Goal: Task Accomplishment & Management: Manage account settings

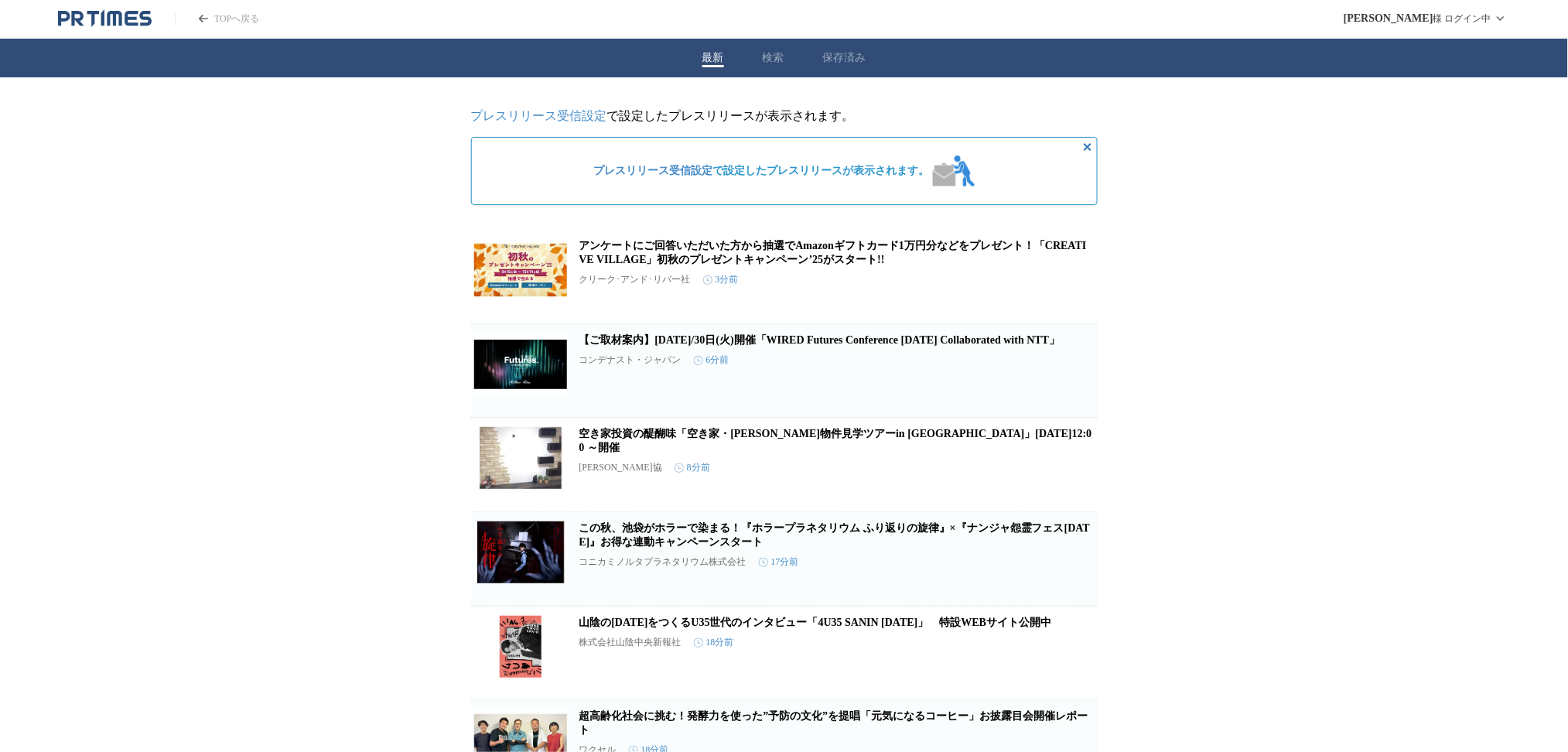
click at [952, 175] on img at bounding box center [954, 171] width 42 height 31
click at [892, 177] on span "プレスリリース受信設定 で設定したプレスリリースが表示されます。" at bounding box center [762, 171] width 336 height 14
click at [569, 119] on link "プレスリリース受信設定" at bounding box center [539, 115] width 136 height 13
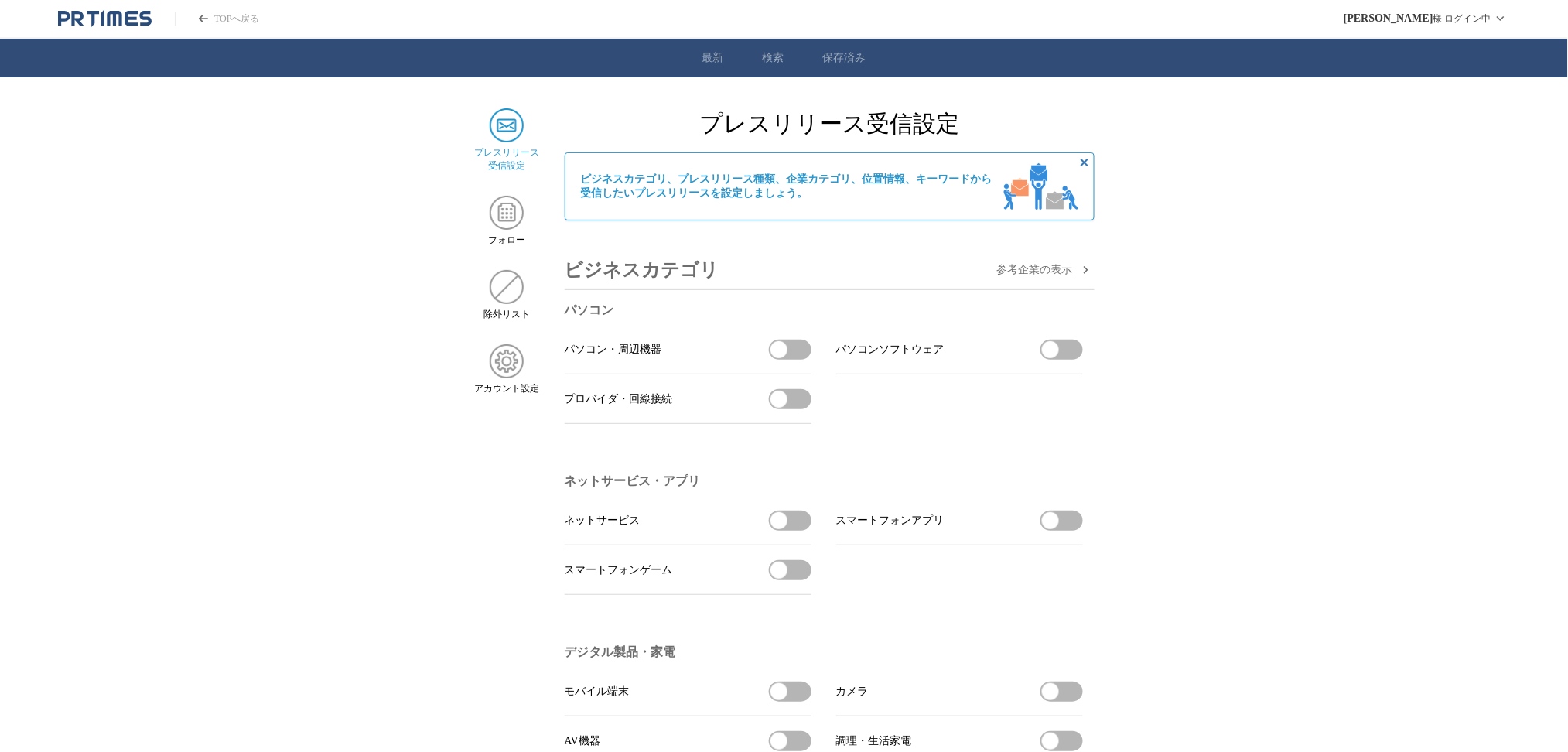
click at [103, 31] on header "TOPへ戻る [PERSON_NAME] ログイン中" at bounding box center [784, 19] width 1568 height 39
click at [110, 16] on icon "PR TIMESのトップページはこちら" at bounding box center [104, 18] width 93 height 19
